Goal: Information Seeking & Learning: Learn about a topic

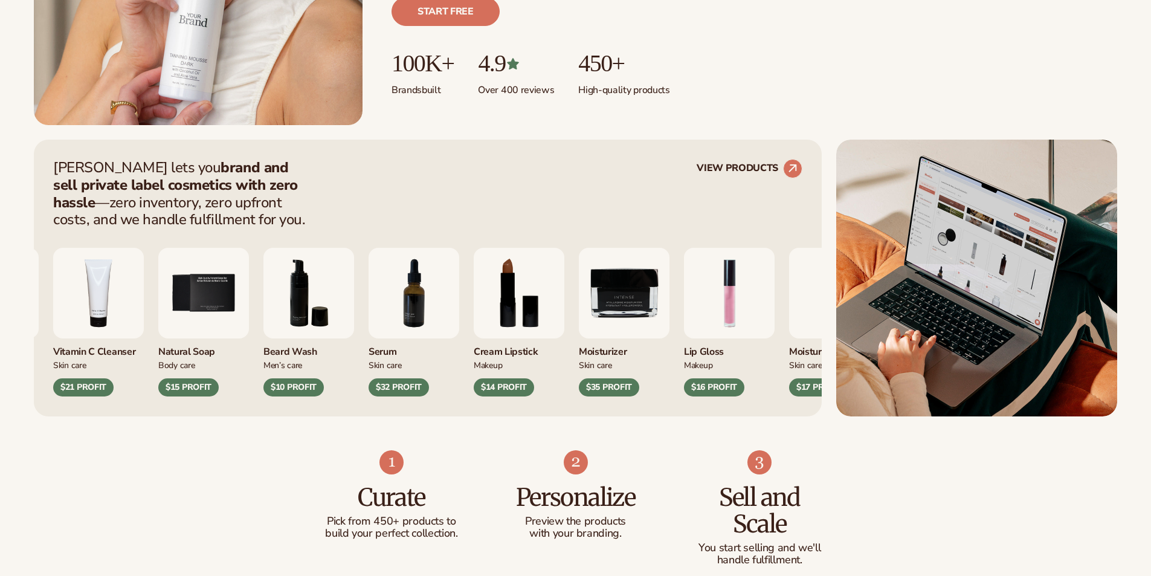
scroll to position [423, 0]
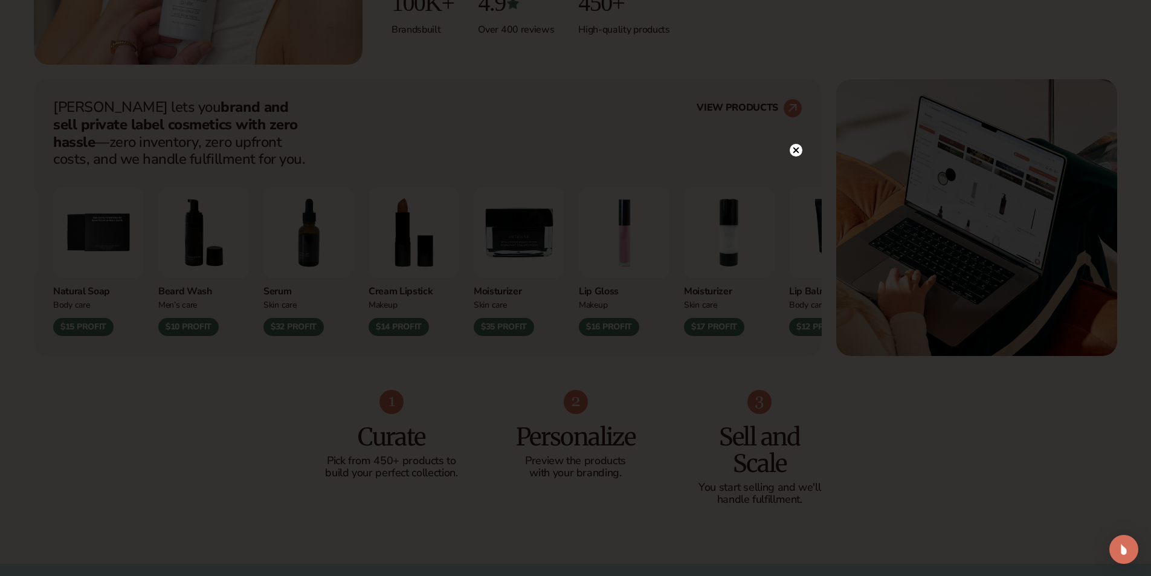
click at [800, 152] on circle at bounding box center [796, 150] width 13 height 13
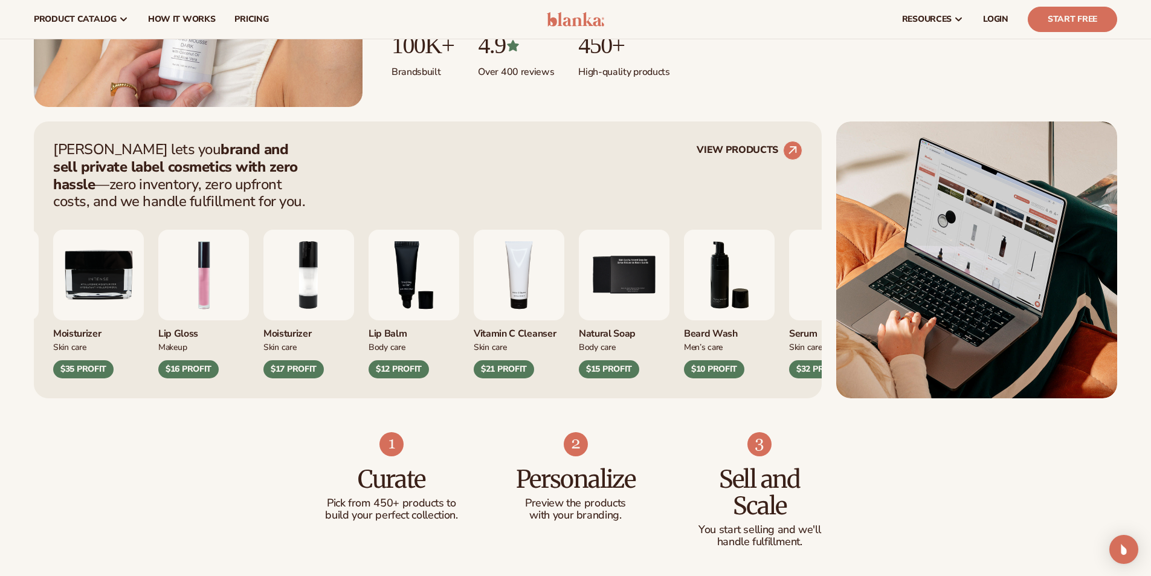
scroll to position [242, 0]
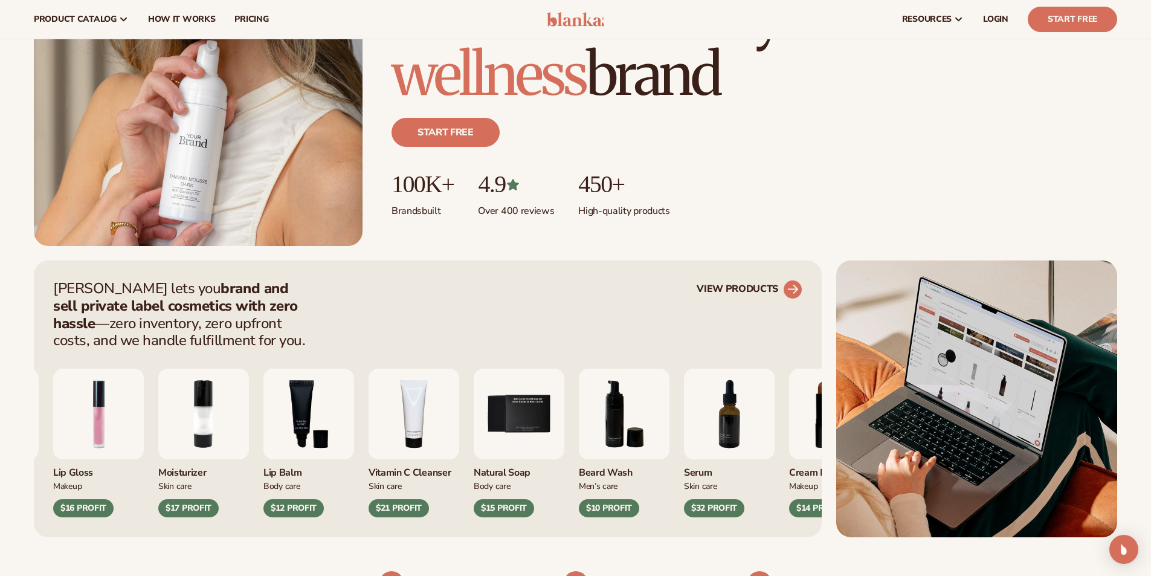
click at [787, 289] on circle at bounding box center [793, 289] width 27 height 27
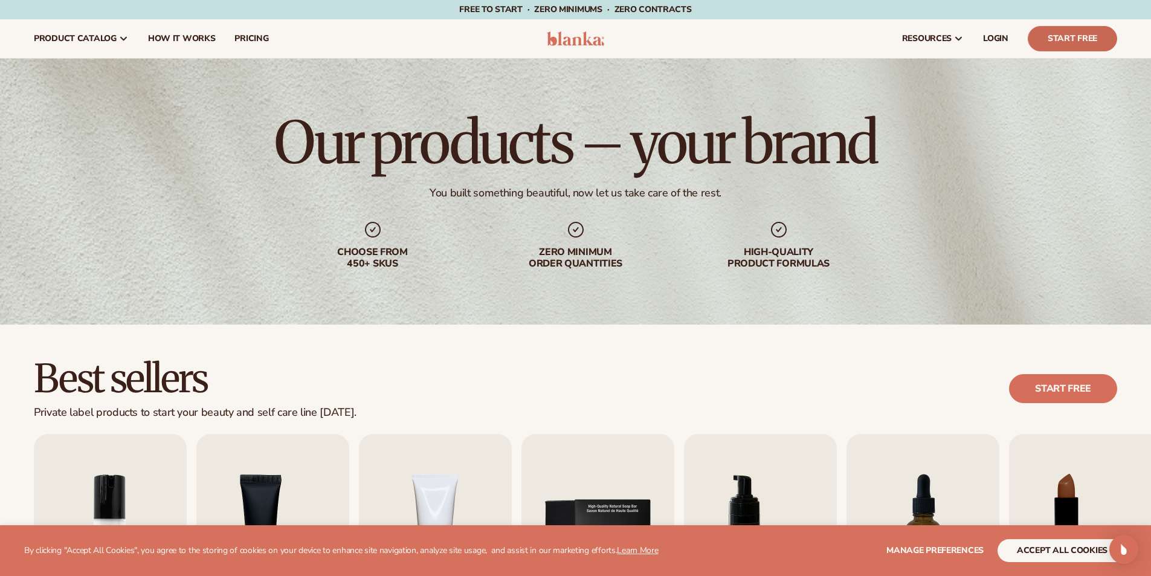
click at [1056, 37] on link "Start Free" at bounding box center [1072, 38] width 89 height 25
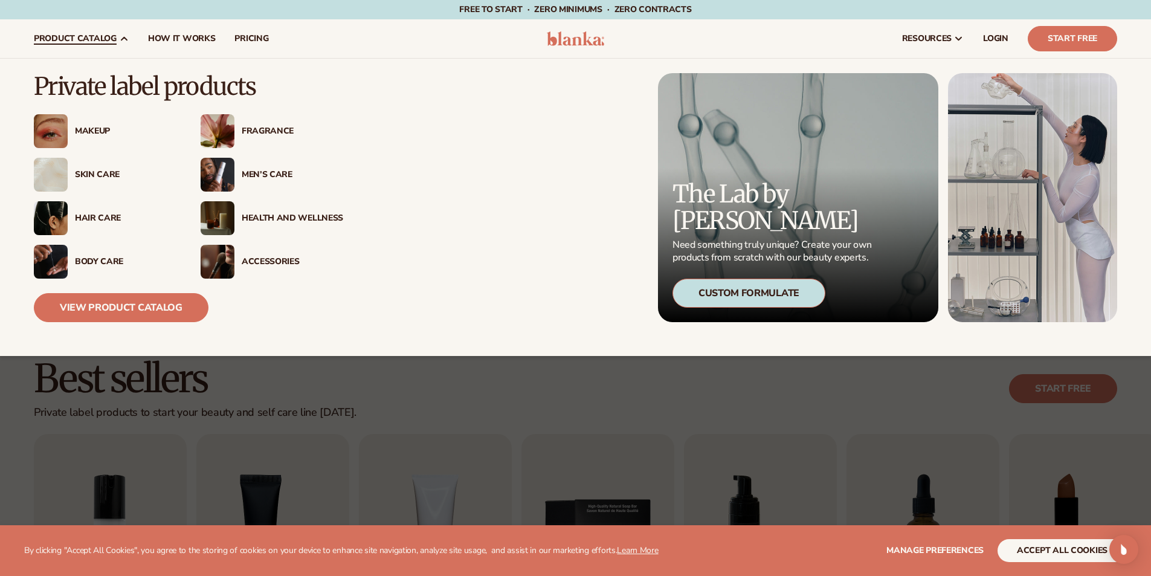
click at [250, 131] on div "Fragrance" at bounding box center [293, 131] width 102 height 10
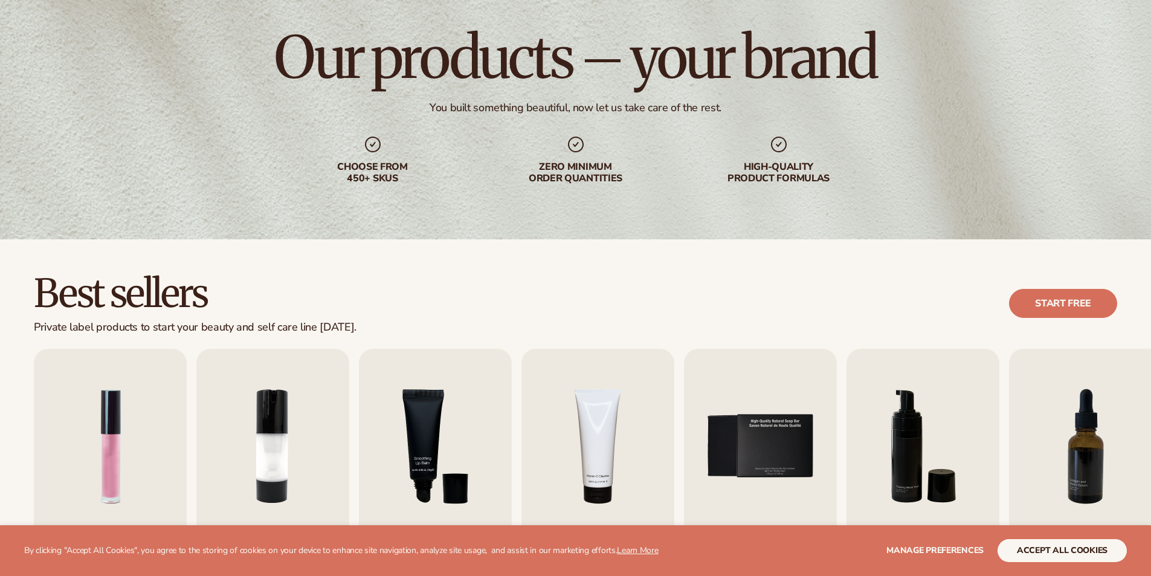
scroll to position [181, 0]
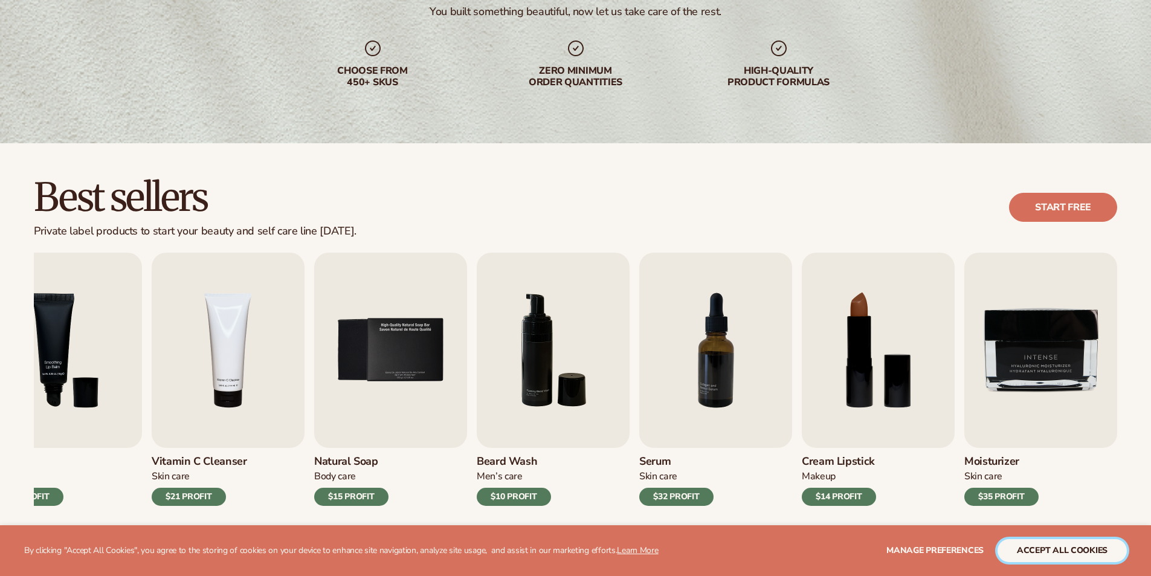
click at [1048, 560] on button "accept all cookies" at bounding box center [1062, 550] width 129 height 23
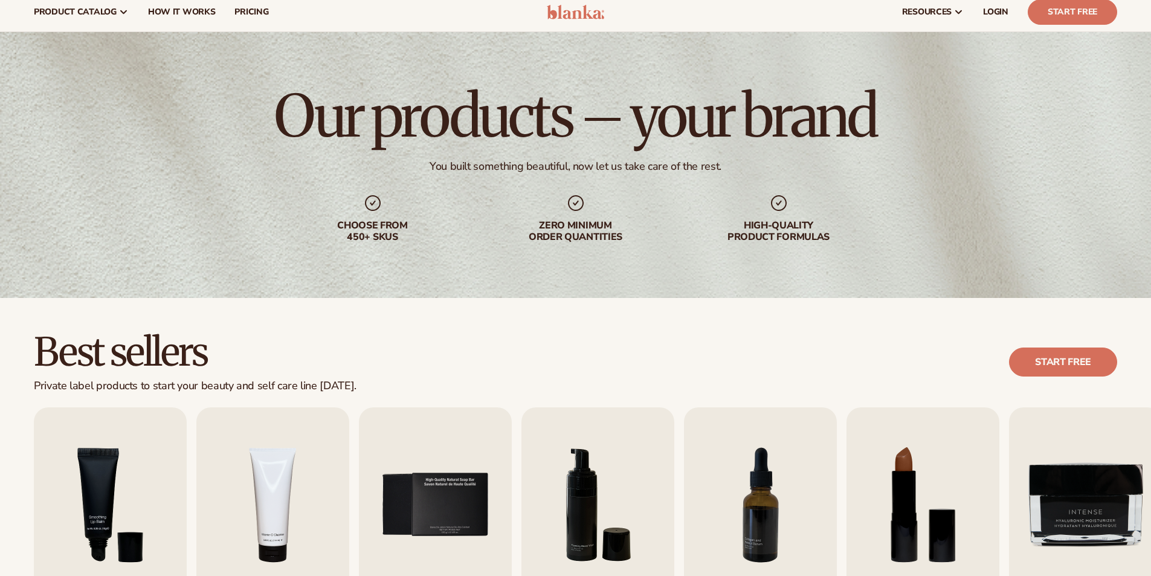
scroll to position [0, 0]
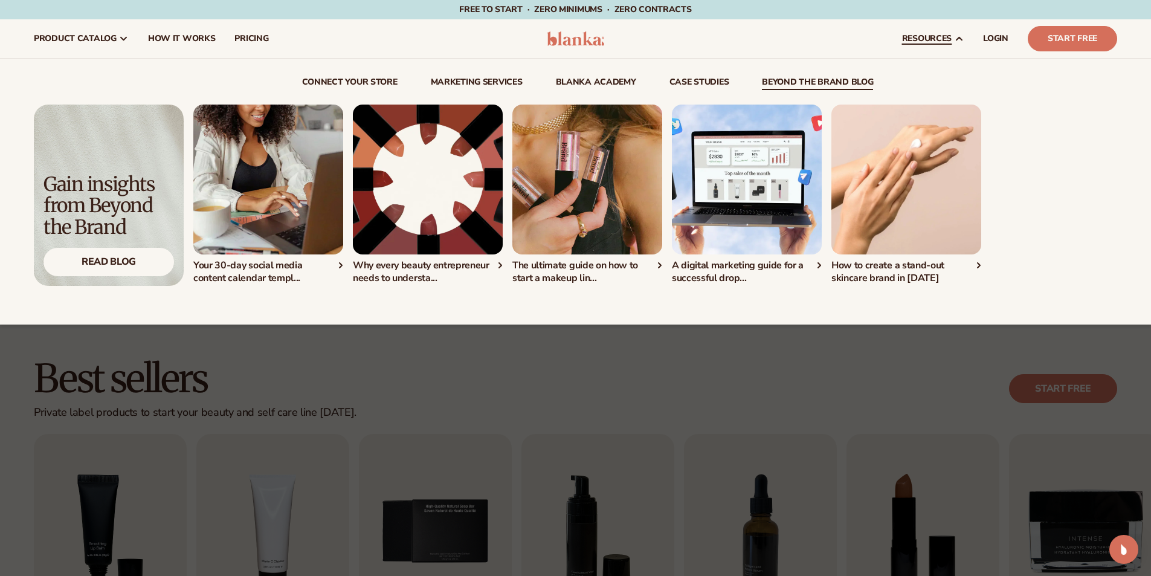
click at [1044, 131] on div "Your 30-day social media content calendar templ..." at bounding box center [655, 195] width 924 height 180
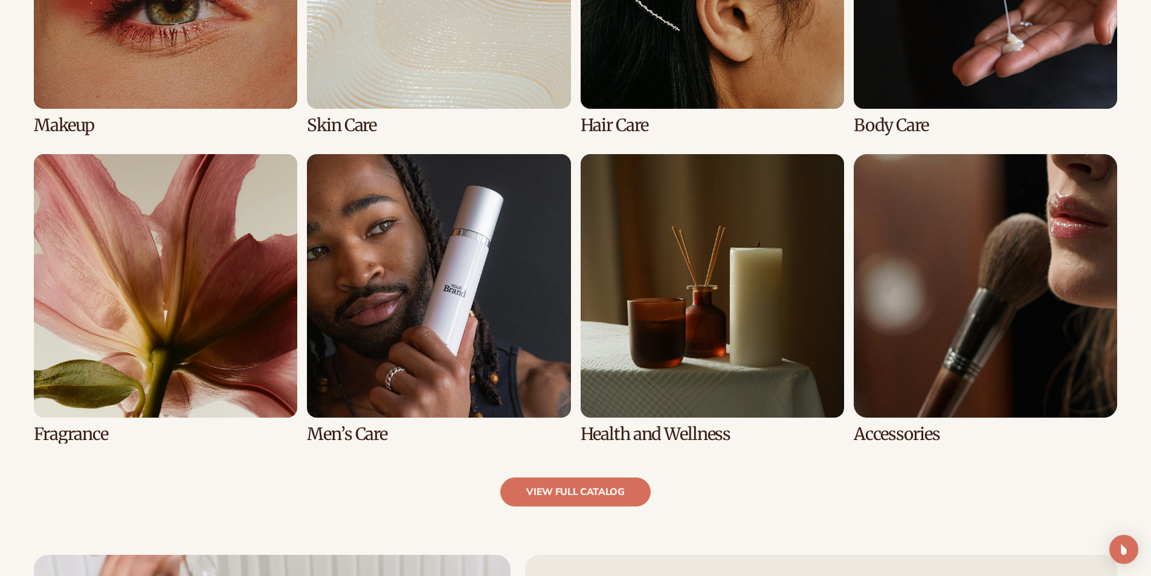
scroll to position [1030, 0]
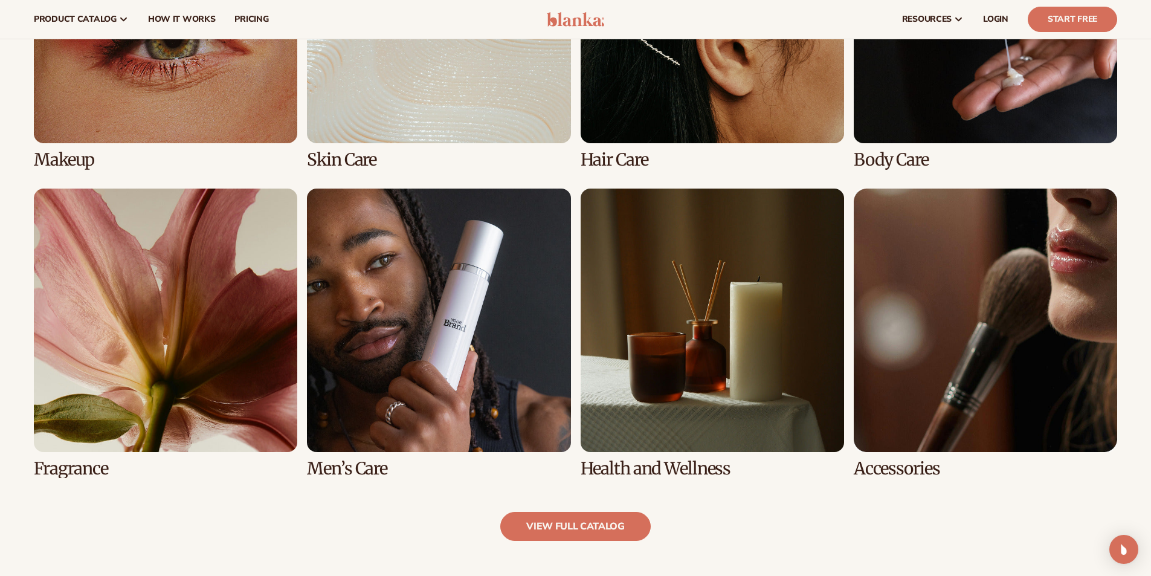
click at [204, 354] on link "5 / 8" at bounding box center [165, 333] width 263 height 289
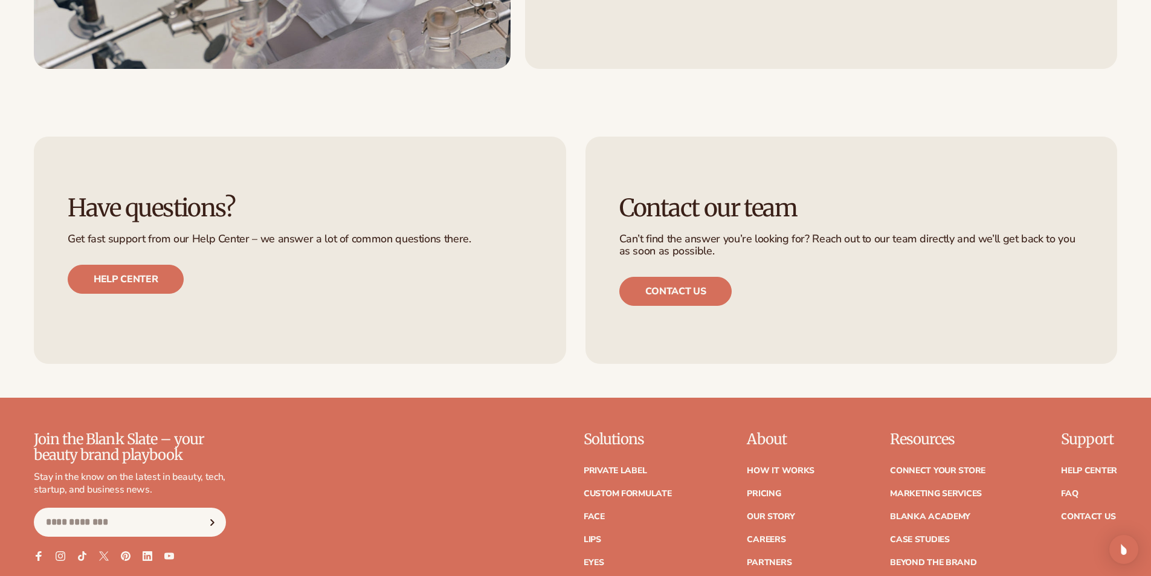
scroll to position [2315, 0]
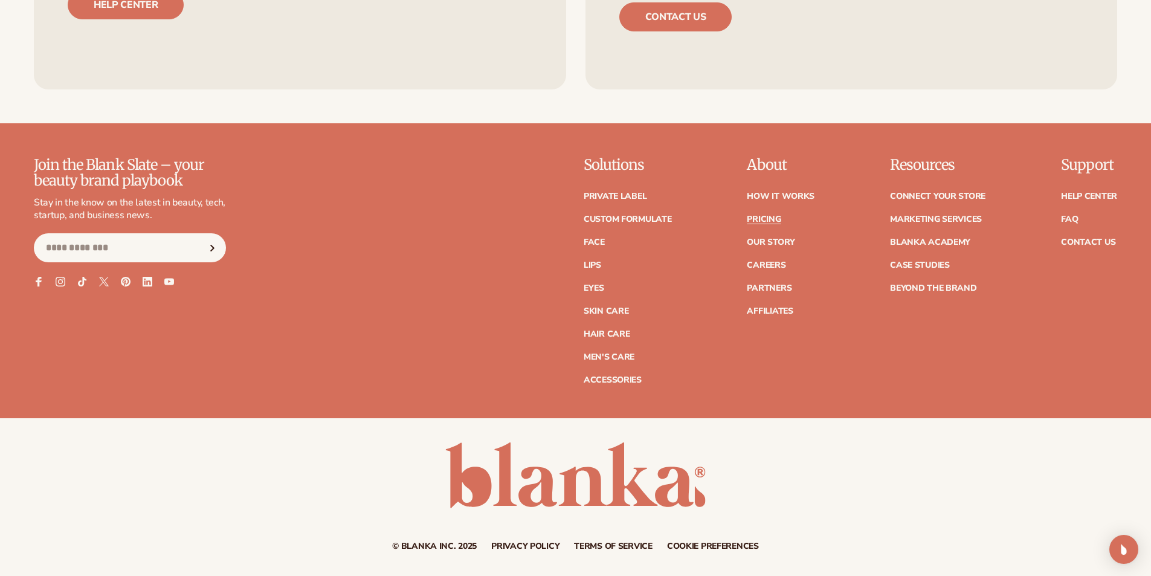
click at [773, 216] on link "Pricing" at bounding box center [764, 219] width 34 height 8
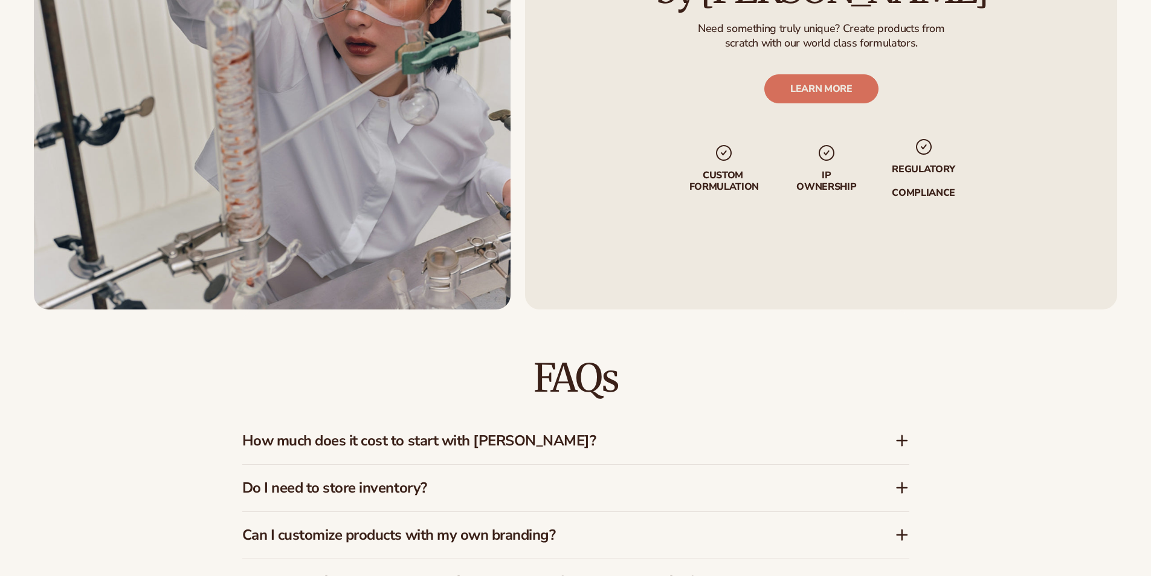
scroll to position [967, 0]
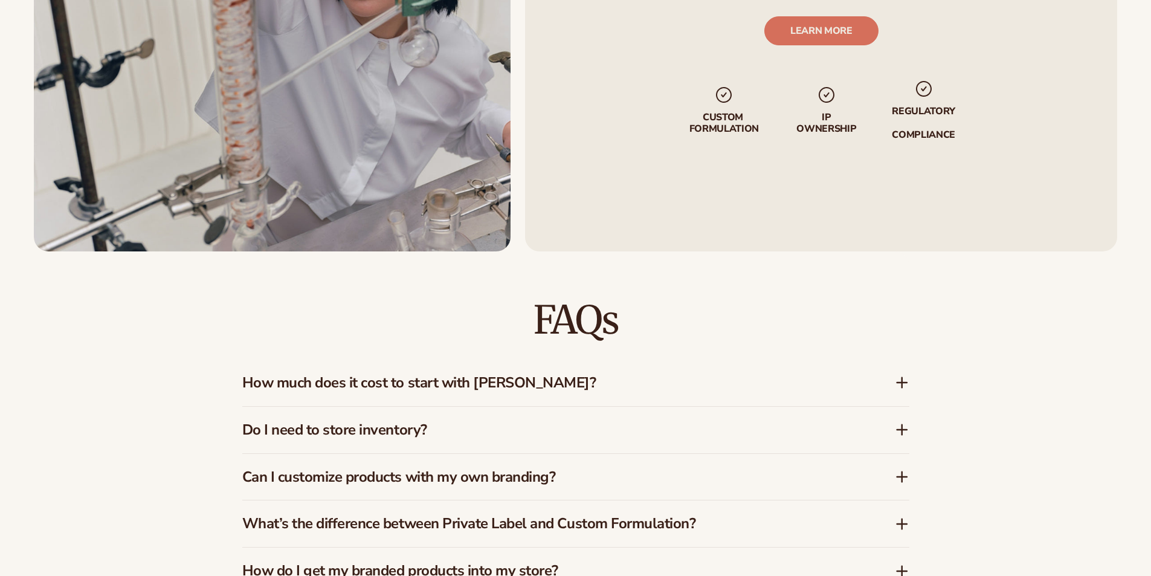
click at [900, 382] on icon at bounding box center [902, 382] width 15 height 15
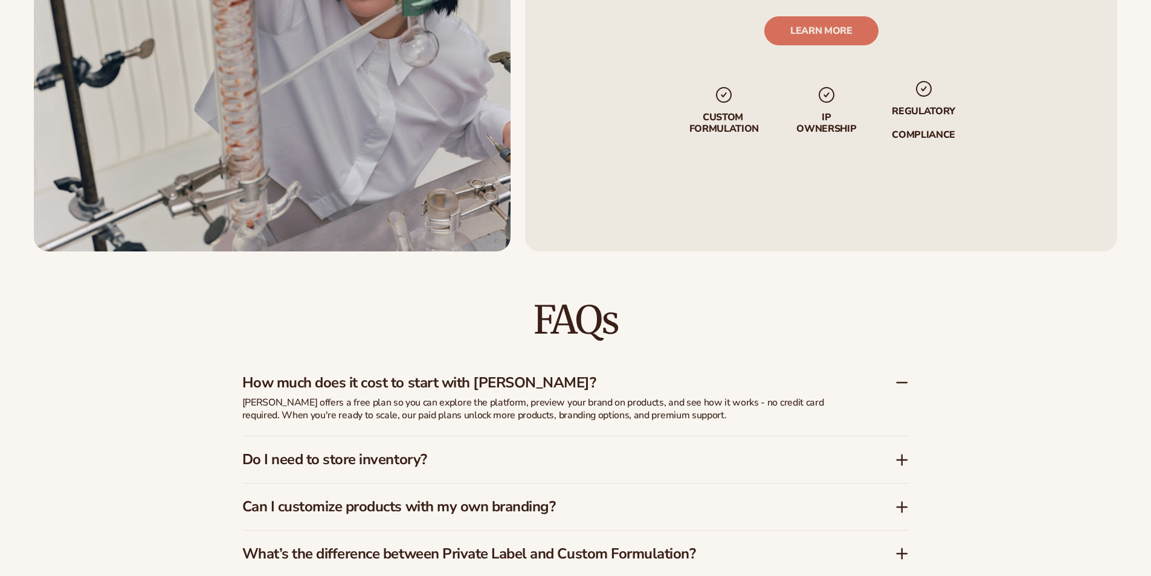
scroll to position [964, 0]
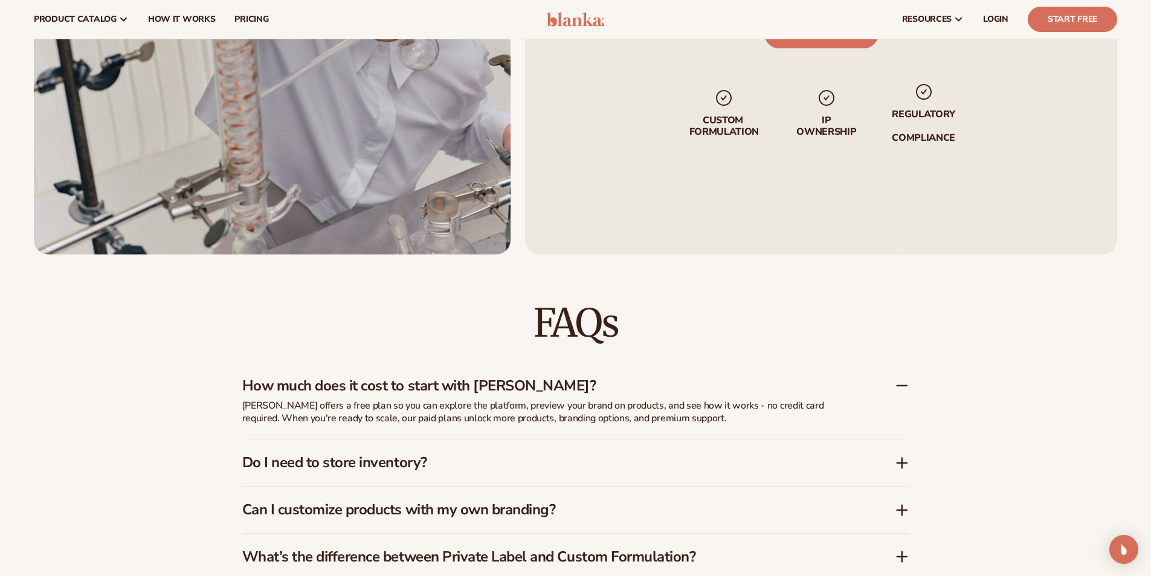
click at [720, 465] on h3 "Do I need to store inventory?" at bounding box center [550, 463] width 616 height 18
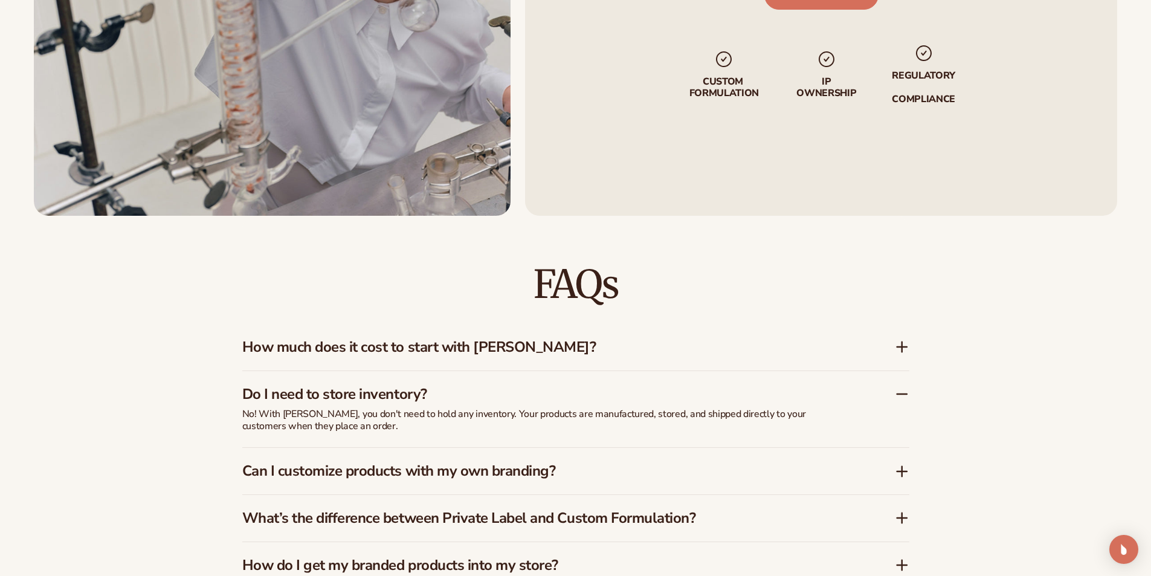
scroll to position [1742, 0]
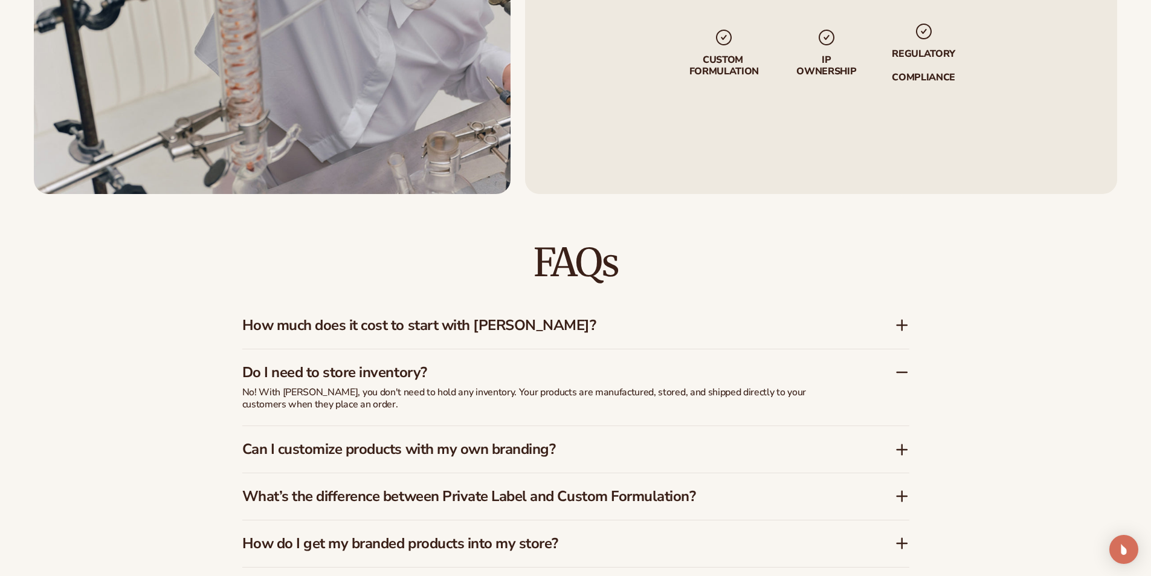
click at [681, 466] on div "Can I customize products with my own branding?" at bounding box center [575, 449] width 667 height 47
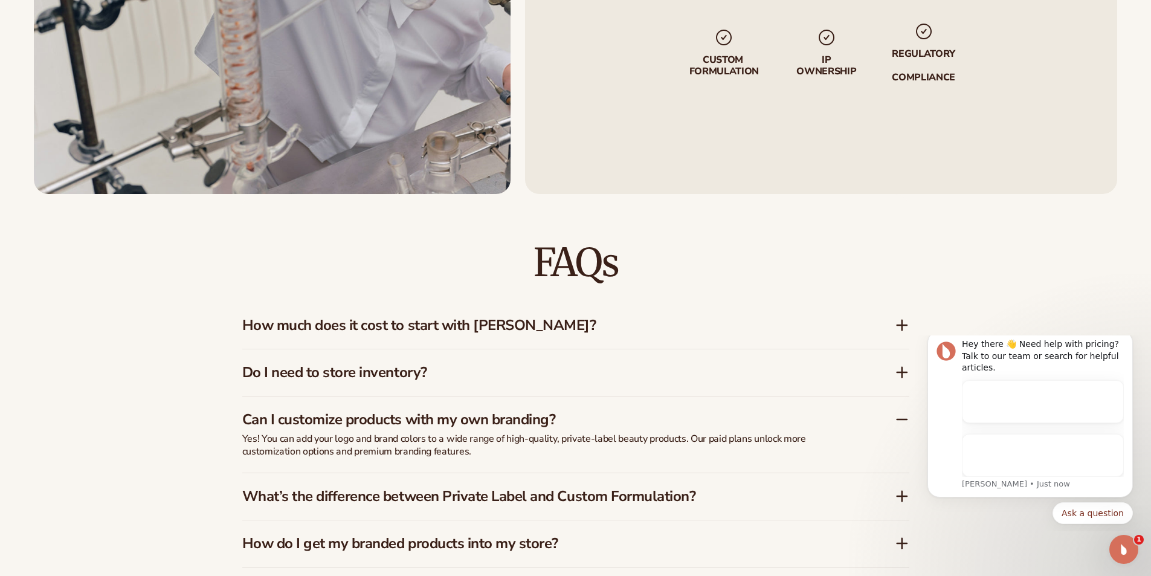
scroll to position [0, 0]
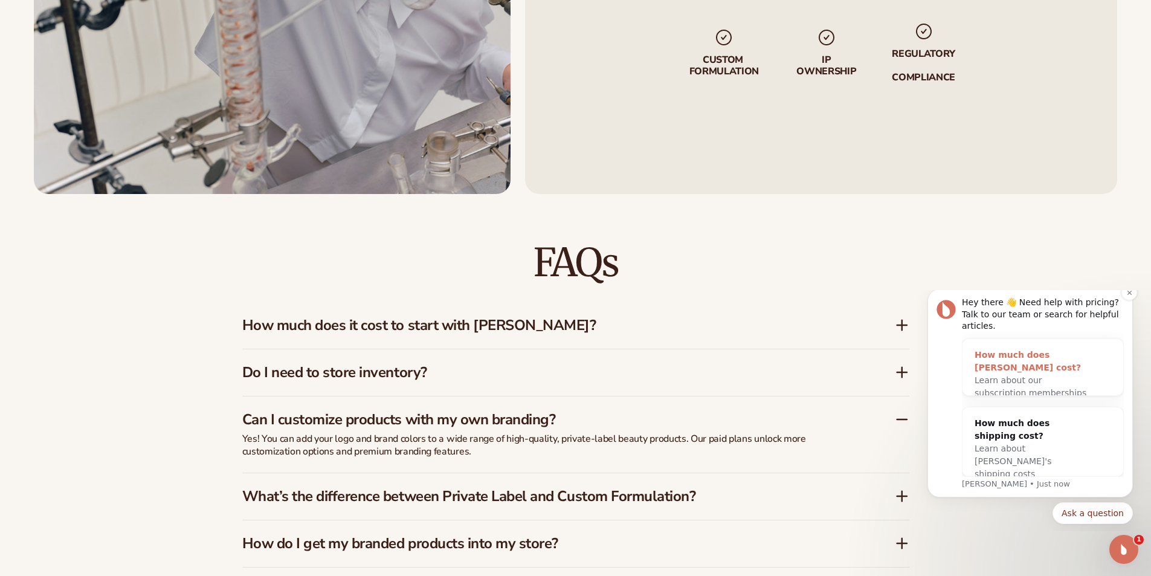
click at [1015, 359] on div "How much does [PERSON_NAME] cost?" at bounding box center [1031, 361] width 112 height 25
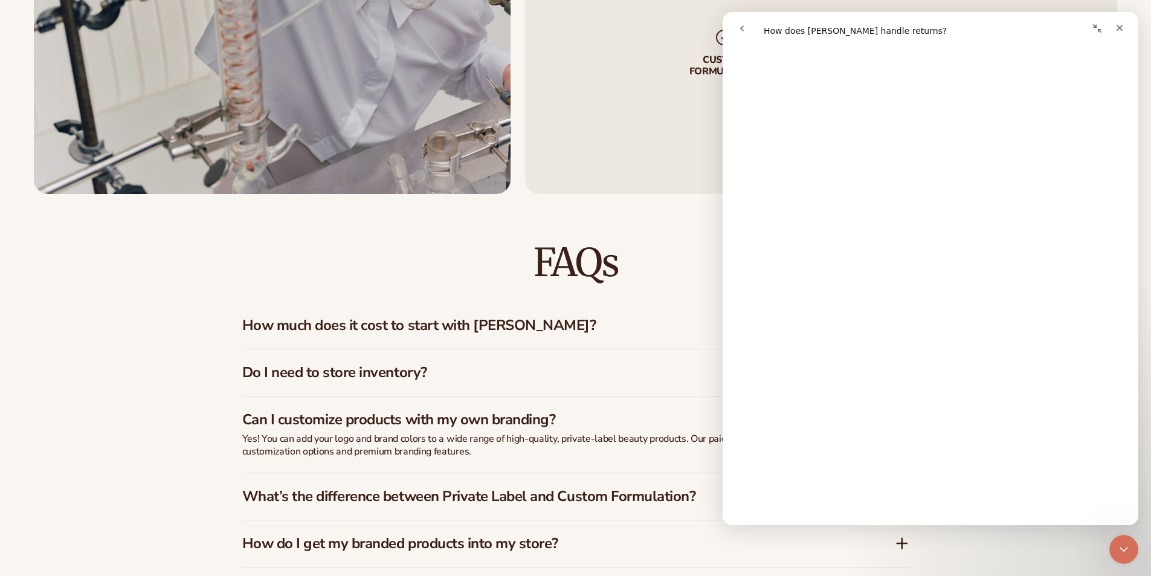
scroll to position [423, 0]
click at [1121, 23] on icon "Close" at bounding box center [1120, 28] width 10 height 10
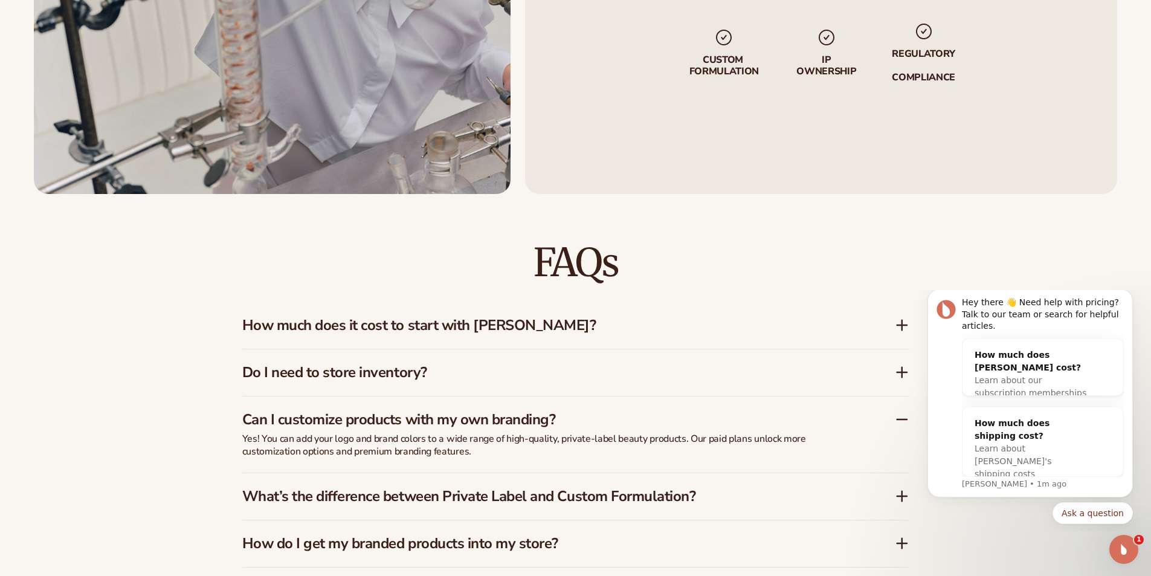
scroll to position [1862, 0]
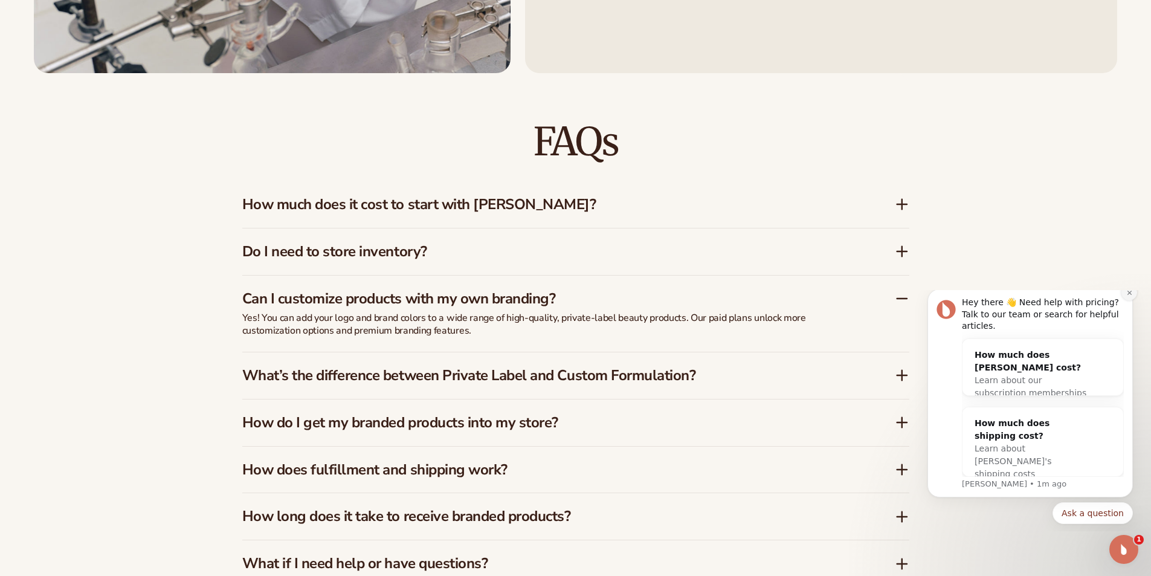
click at [1128, 296] on icon "Dismiss notification" at bounding box center [1129, 292] width 7 height 7
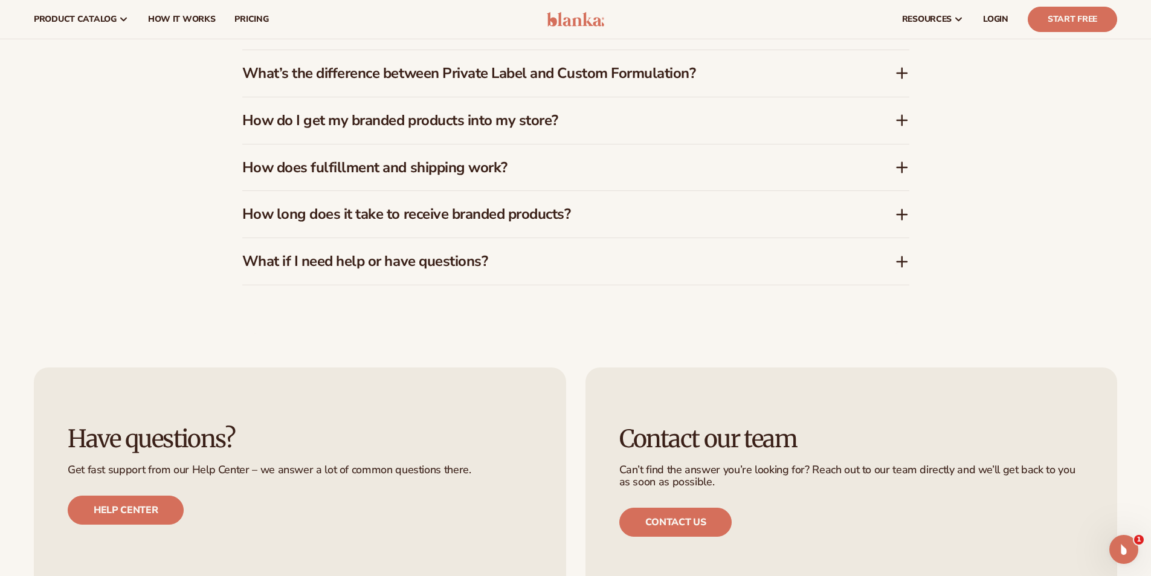
scroll to position [1983, 0]
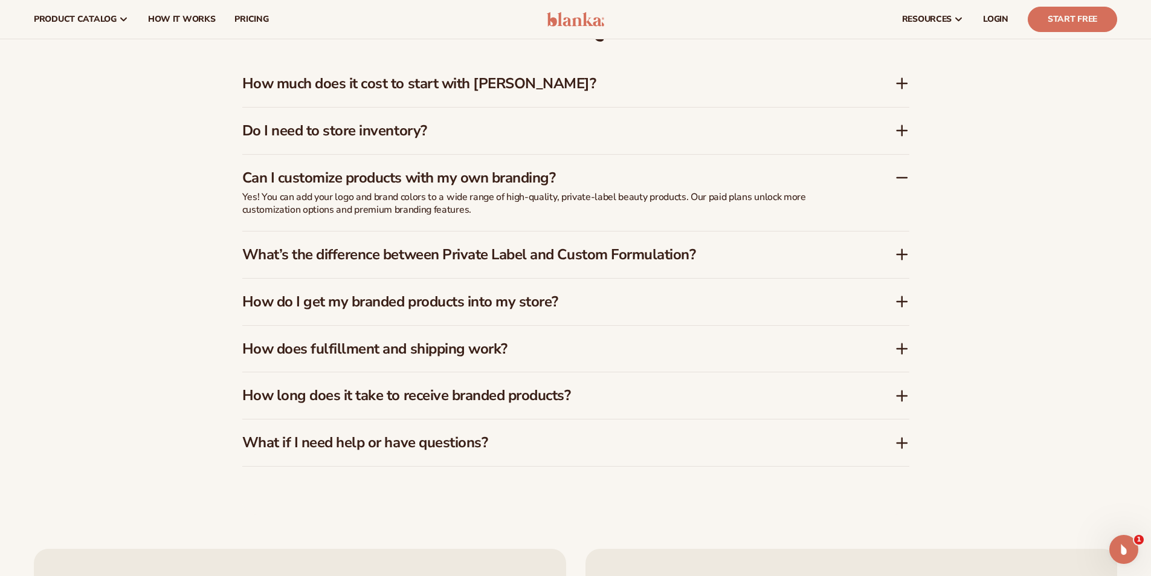
click at [902, 257] on icon at bounding box center [902, 255] width 0 height 10
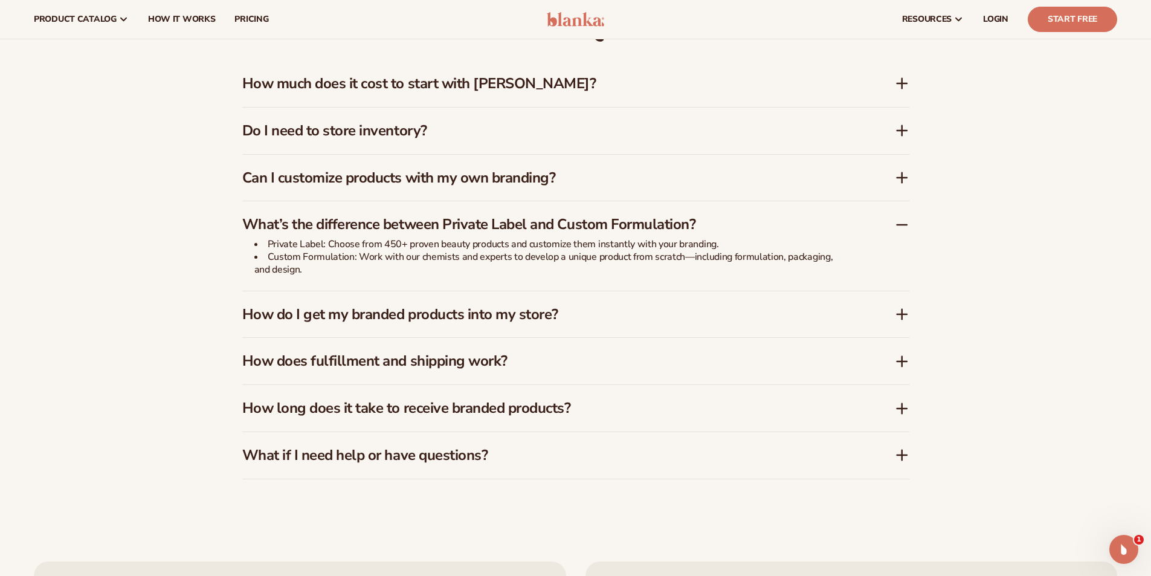
click at [898, 314] on icon at bounding box center [902, 314] width 10 height 0
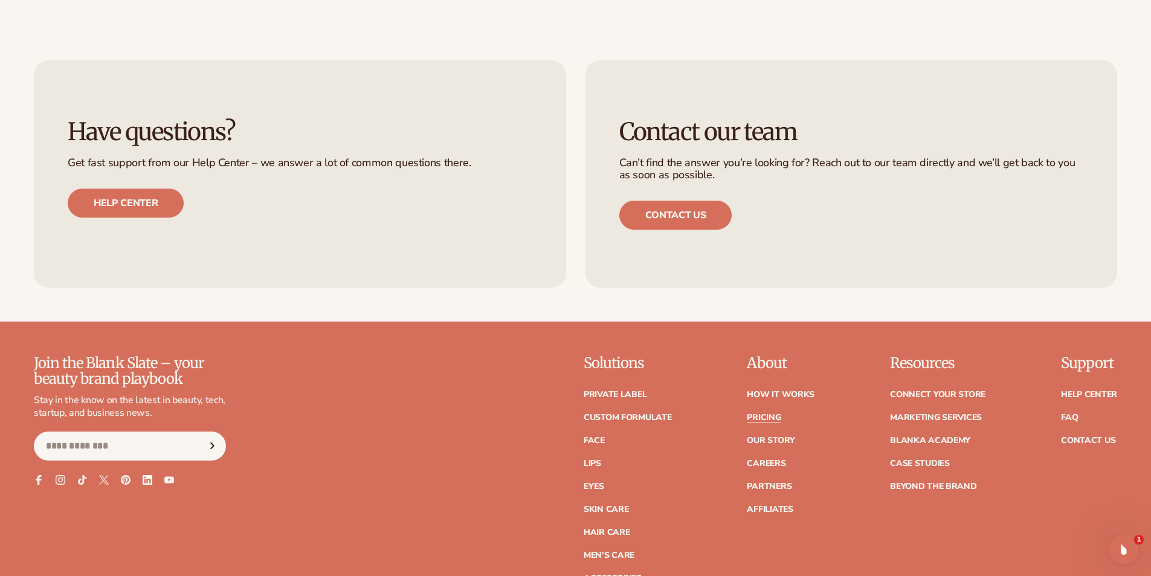
scroll to position [2527, 0]
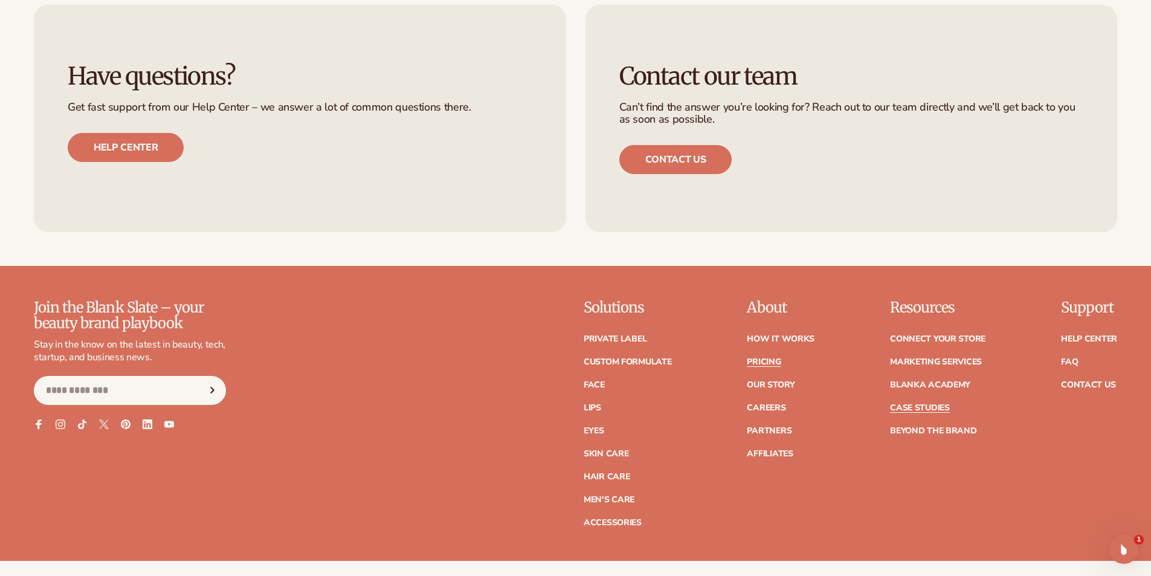
click at [908, 406] on link "Case Studies" at bounding box center [920, 408] width 60 height 8
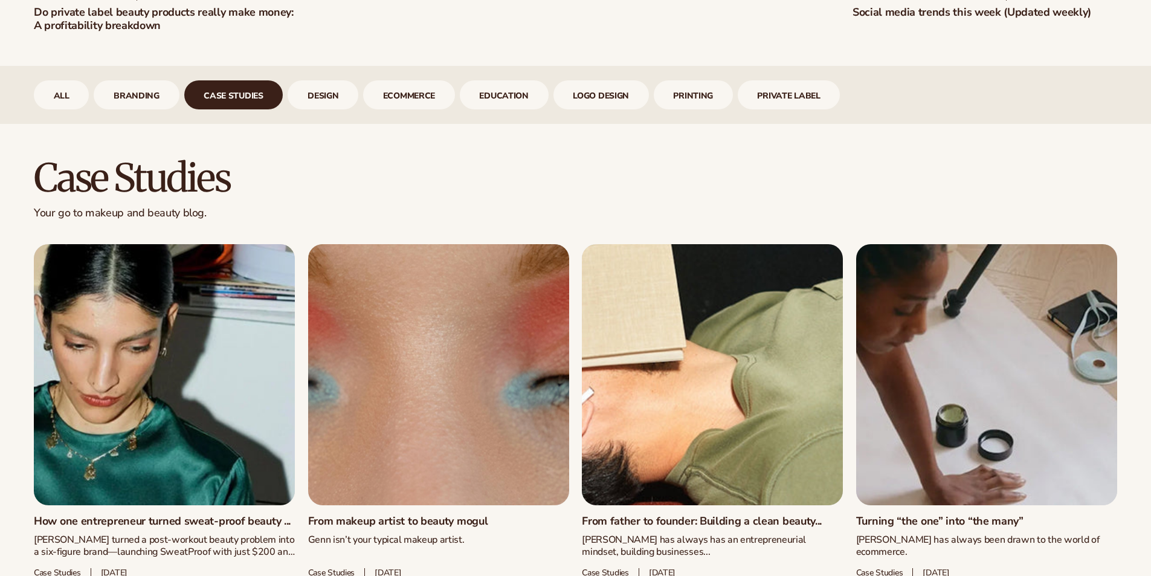
scroll to position [599, 0]
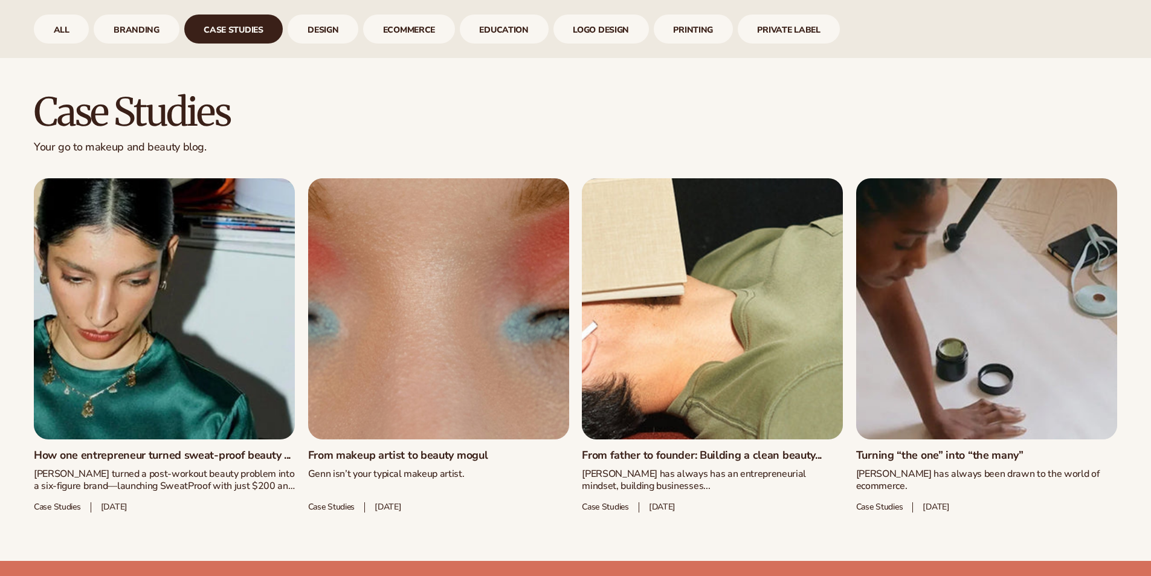
click at [187, 458] on link "How one entrepreneur turned sweat-proof beauty ..." at bounding box center [164, 455] width 261 height 13
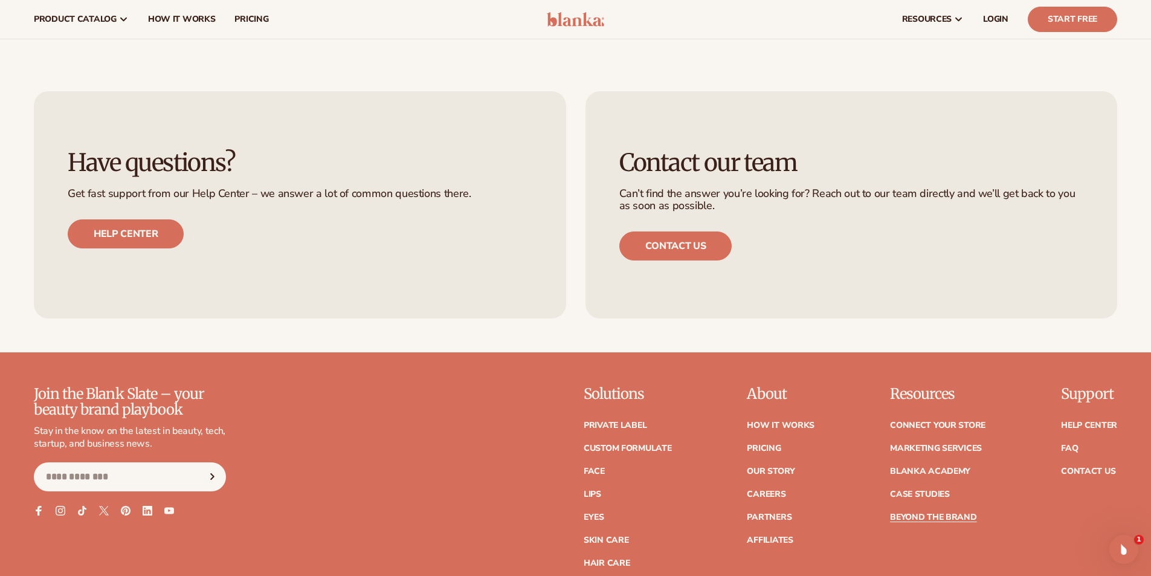
scroll to position [3384, 0]
